Goal: Transaction & Acquisition: Purchase product/service

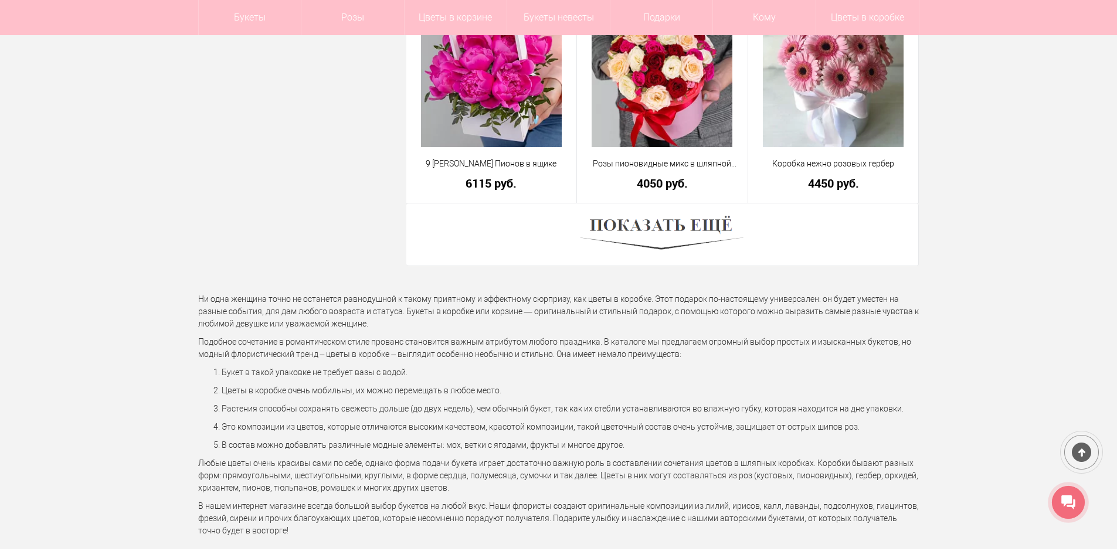
scroll to position [3342, 0]
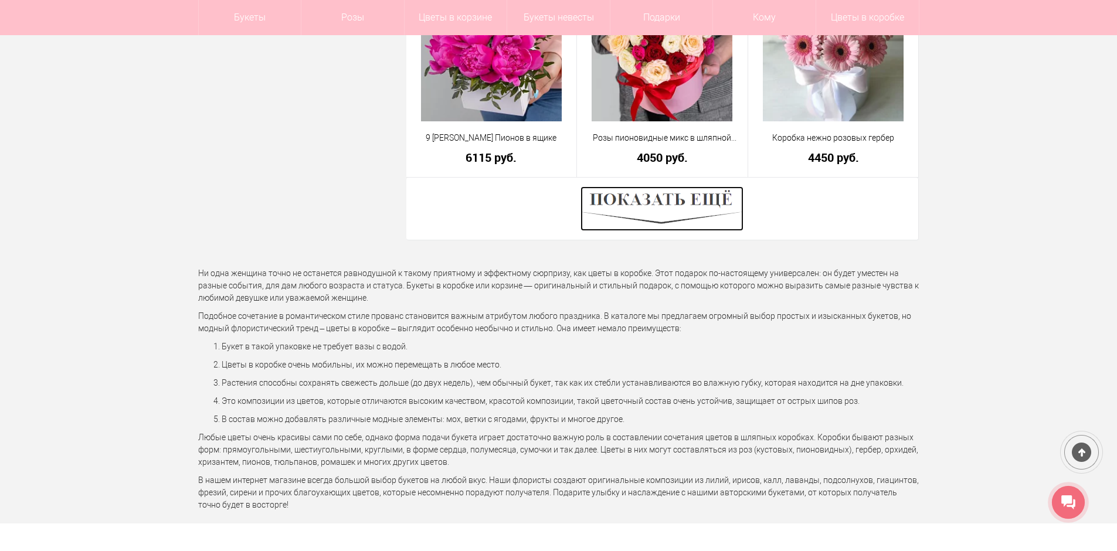
click at [725, 205] on img at bounding box center [661, 208] width 163 height 45
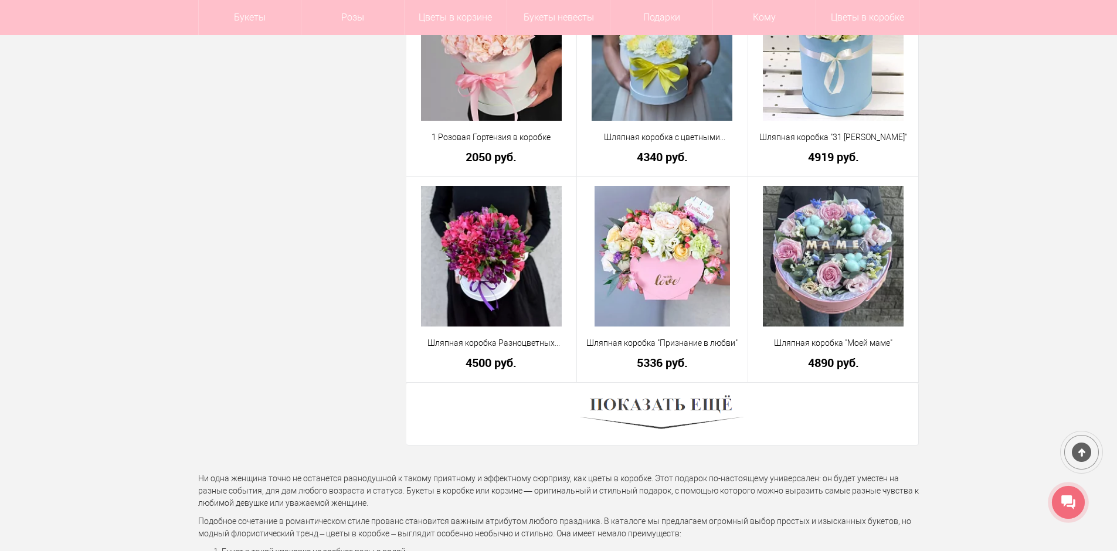
scroll to position [6449, 0]
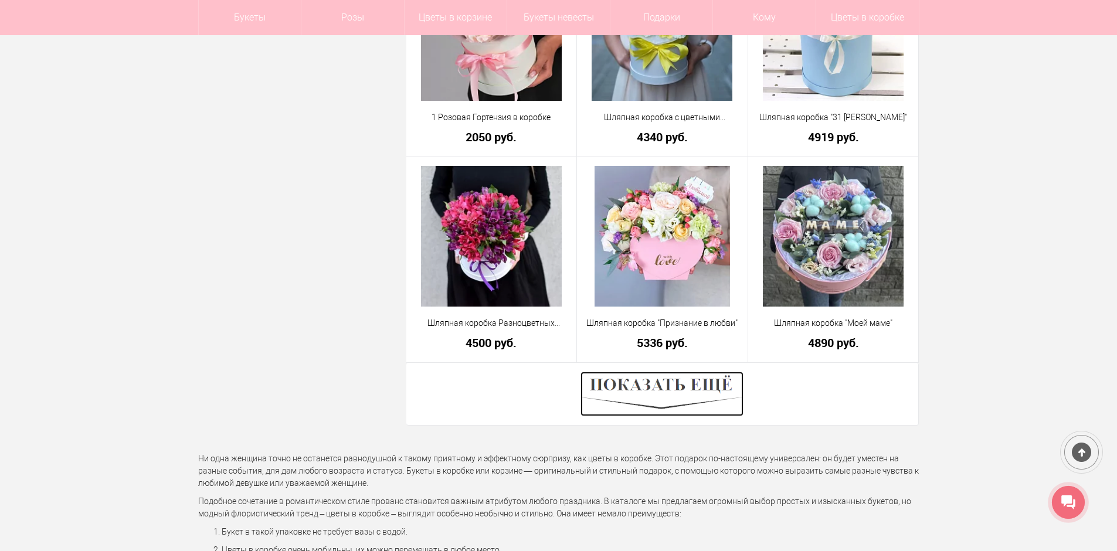
click at [650, 386] on img at bounding box center [661, 394] width 163 height 45
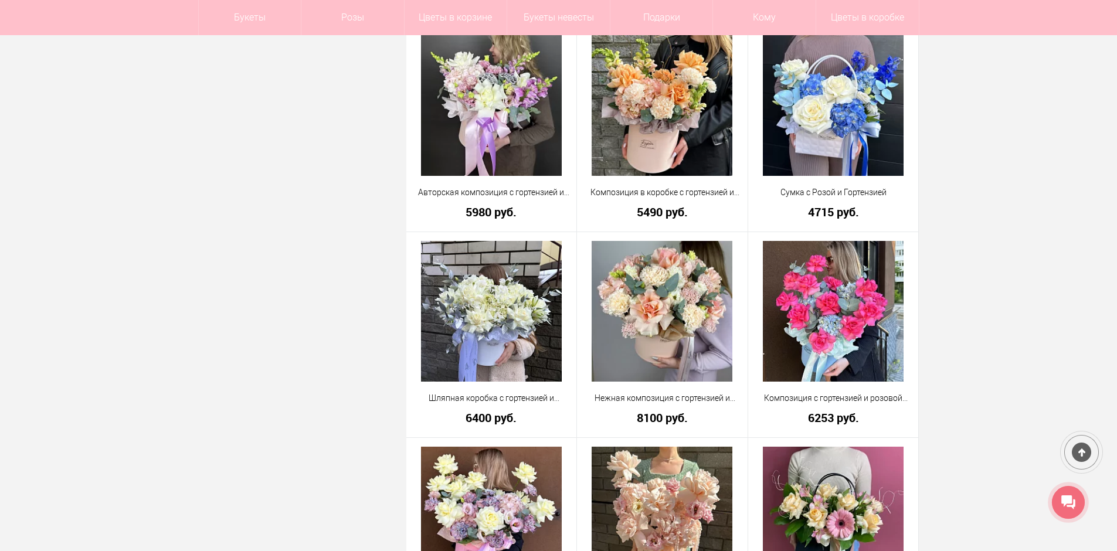
scroll to position [0, 0]
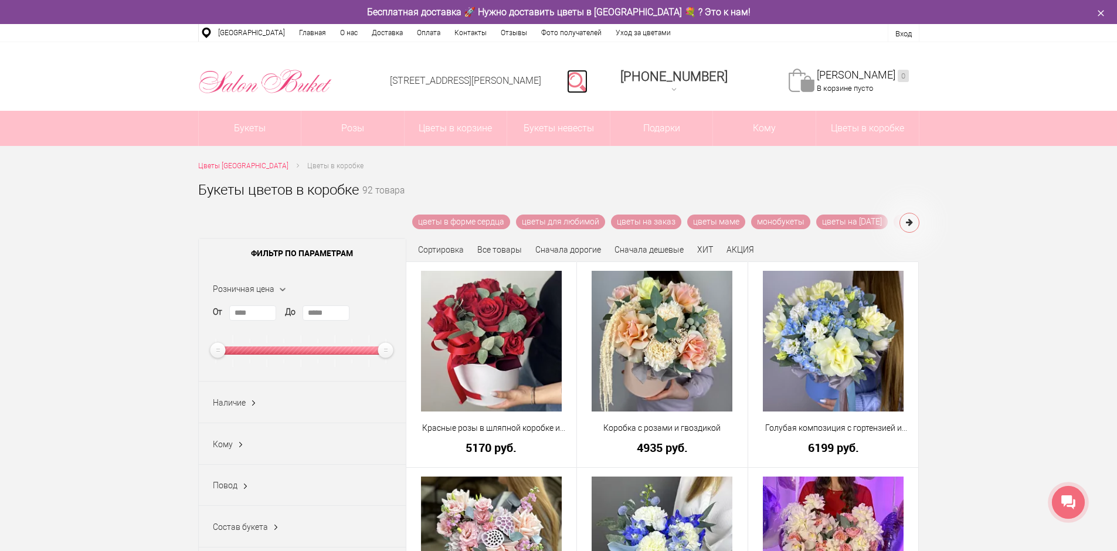
click at [587, 76] on link at bounding box center [577, 81] width 21 height 23
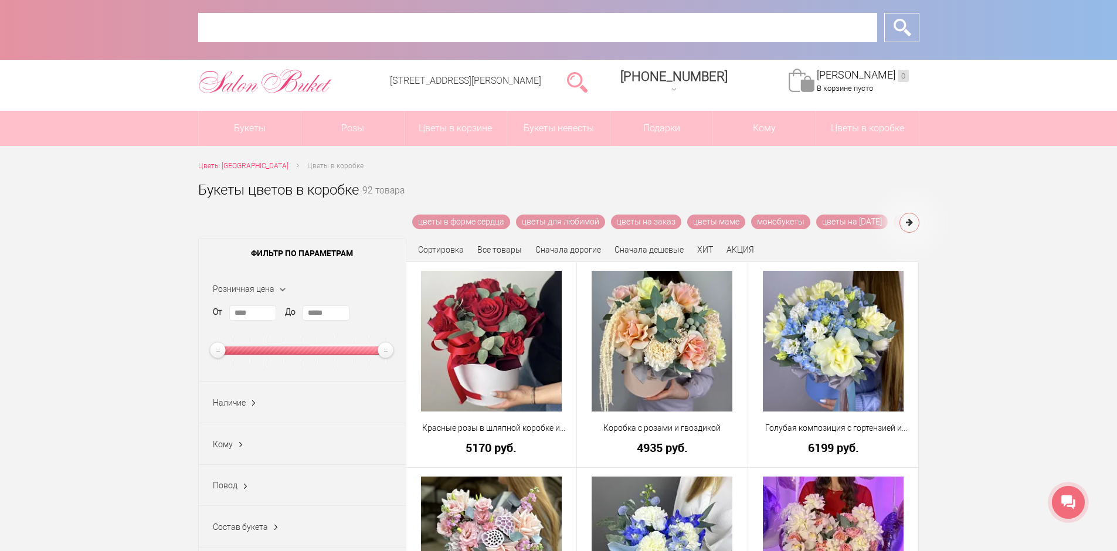
drag, startPoint x: 548, startPoint y: 30, endPoint x: 556, endPoint y: 26, distance: 8.7
click at [555, 26] on input "text" at bounding box center [537, 27] width 679 height 29
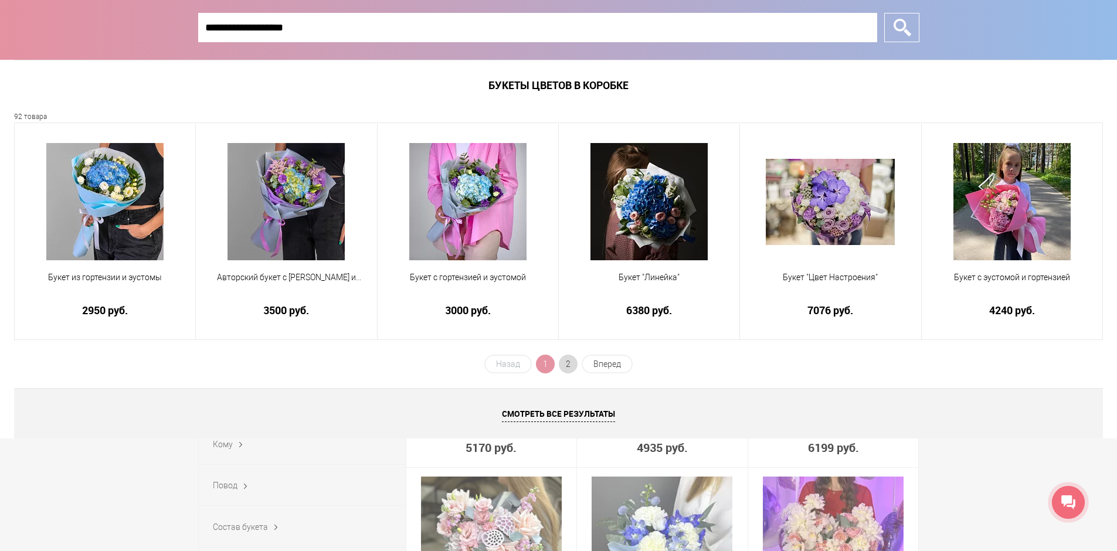
type input "**********"
click at [570, 362] on span "2" at bounding box center [568, 364] width 19 height 19
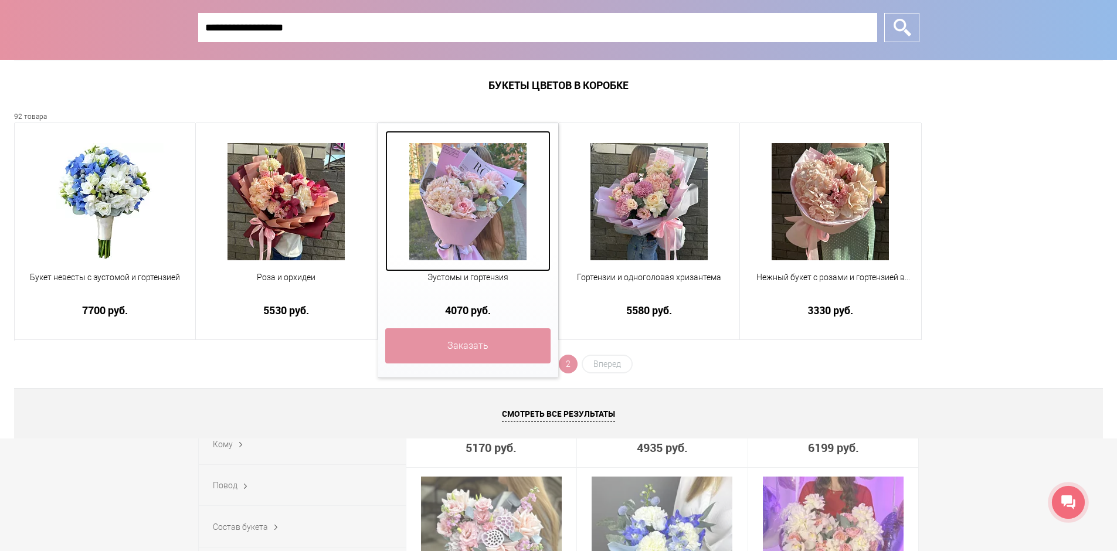
click at [512, 184] on img at bounding box center [467, 201] width 117 height 117
